Goal: Find specific page/section: Find specific page/section

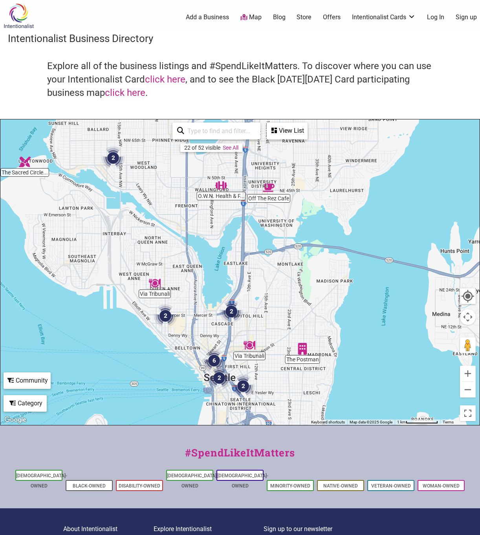
click at [232, 309] on img "2" at bounding box center [232, 312] width 24 height 24
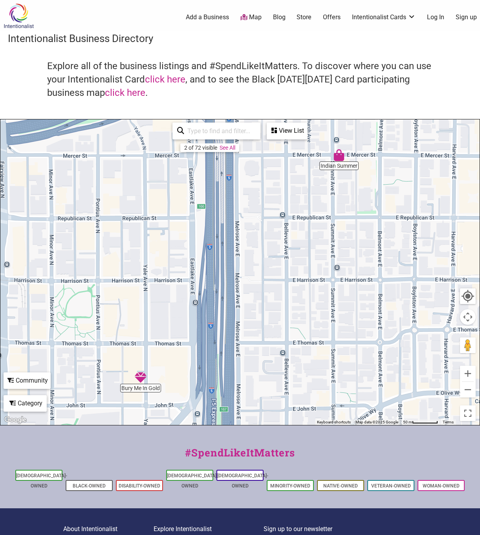
click at [336, 166] on div "To navigate, press the arrow keys." at bounding box center [240, 272] width 480 height 306
click at [339, 158] on img "Indian Summer" at bounding box center [339, 155] width 12 height 12
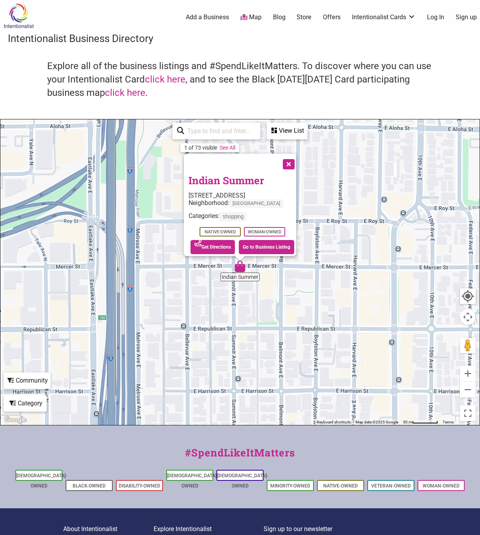
click at [245, 178] on link "Indian Summer" at bounding box center [226, 180] width 75 height 13
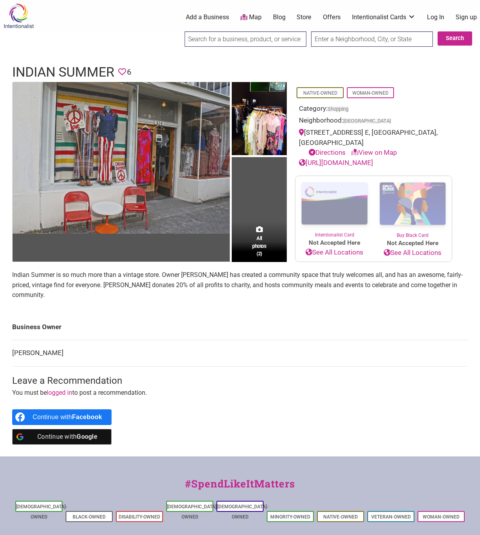
click at [152, 191] on img at bounding box center [121, 158] width 217 height 152
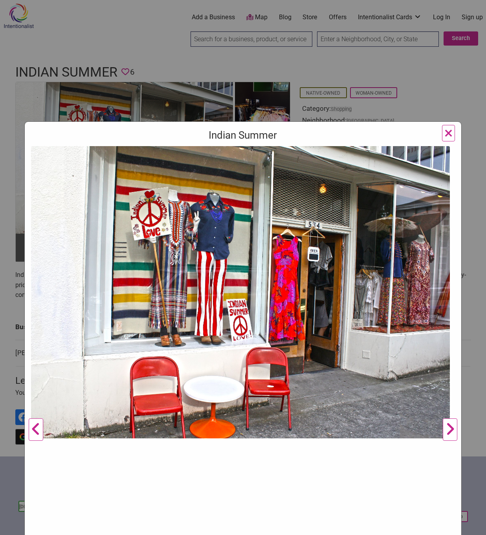
click at [446, 432] on button "Next" at bounding box center [450, 430] width 22 height 568
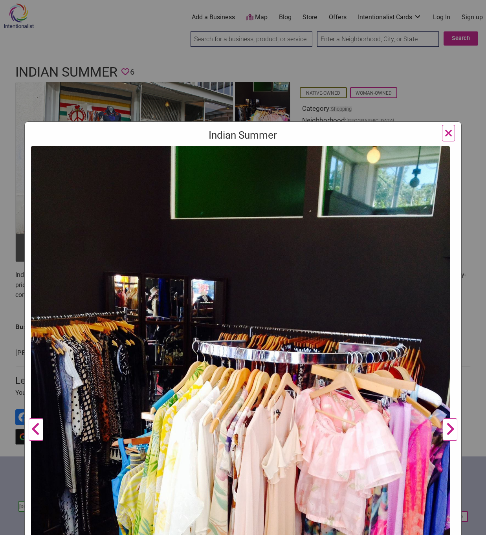
click at [446, 432] on button "Next" at bounding box center [450, 430] width 22 height 568
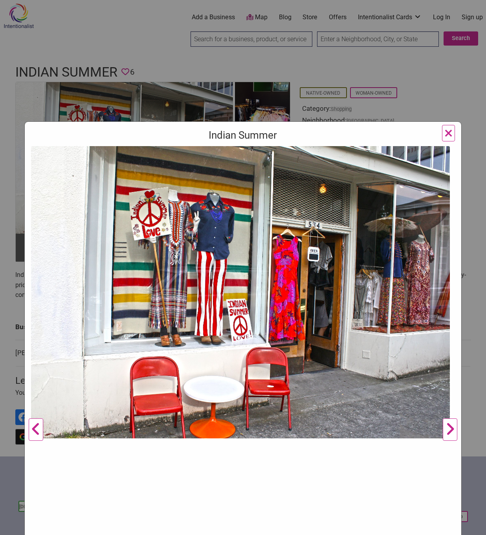
click at [446, 432] on button "Next" at bounding box center [450, 430] width 22 height 568
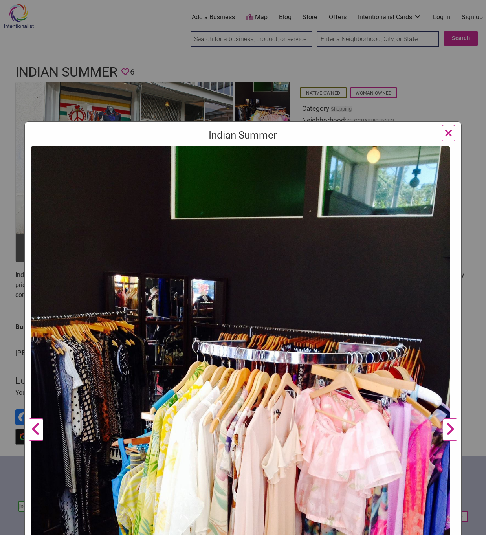
click at [446, 432] on button "Next" at bounding box center [450, 430] width 22 height 568
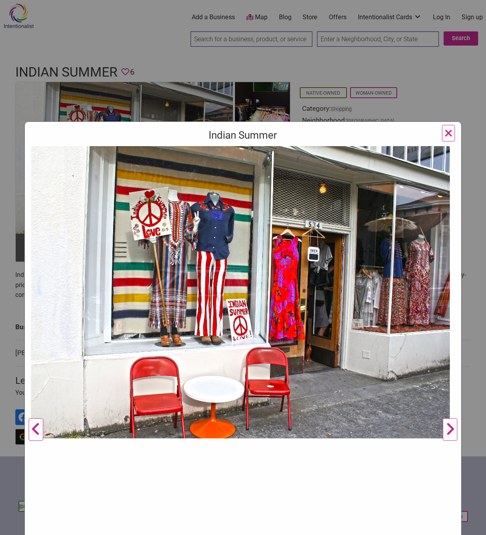
click at [445, 136] on span "×" at bounding box center [449, 133] width 8 height 18
